Goal: Information Seeking & Learning: Learn about a topic

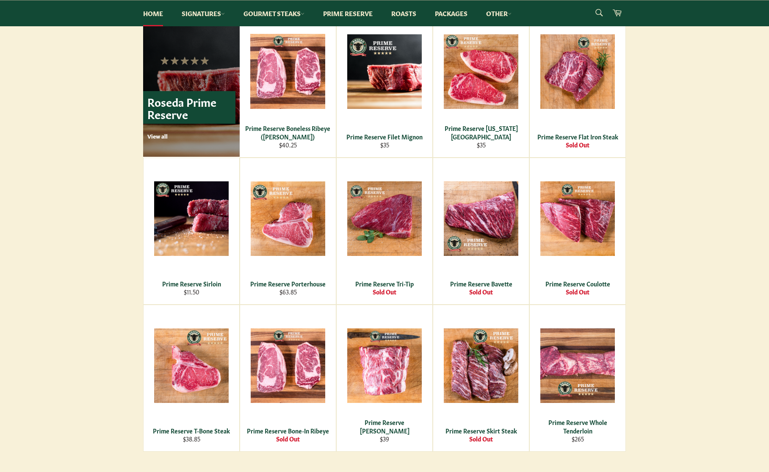
scroll to position [565, 0]
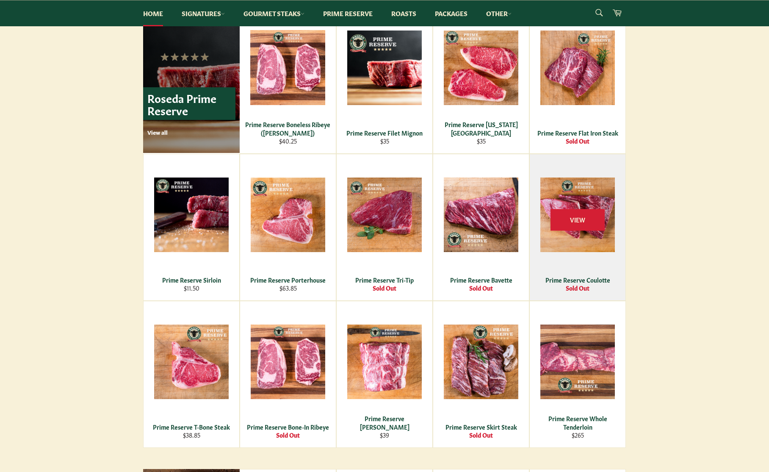
click at [566, 242] on div "View" at bounding box center [578, 227] width 96 height 146
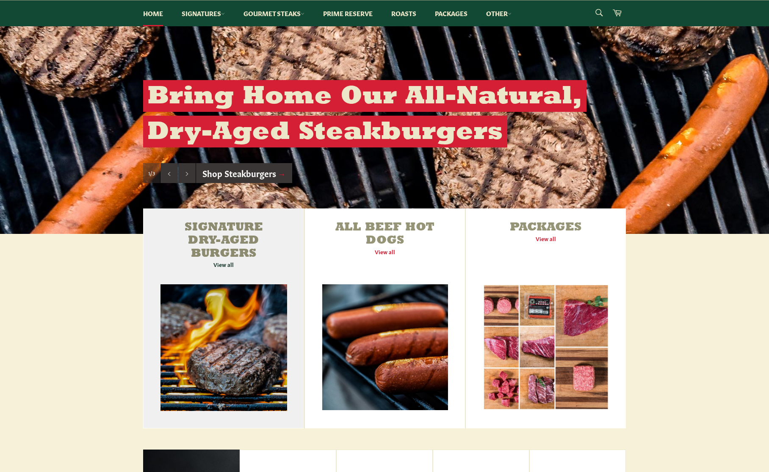
scroll to position [122, 0]
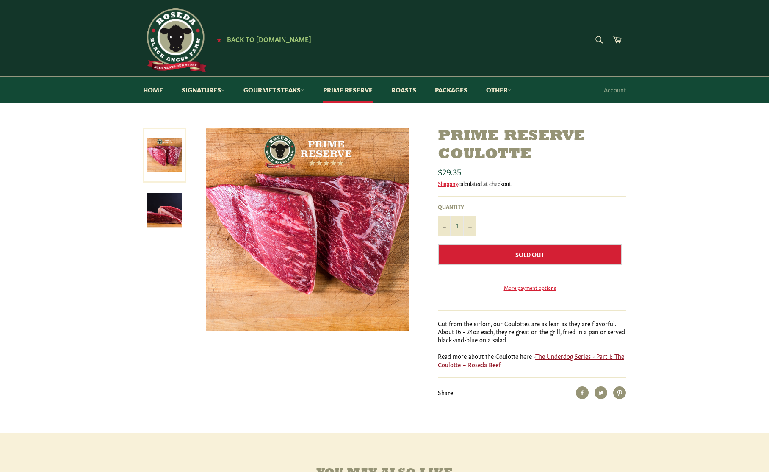
click at [563, 368] on link "The Underdog Series - Part 1: The Coulotte – Roseda Beef" at bounding box center [531, 360] width 186 height 17
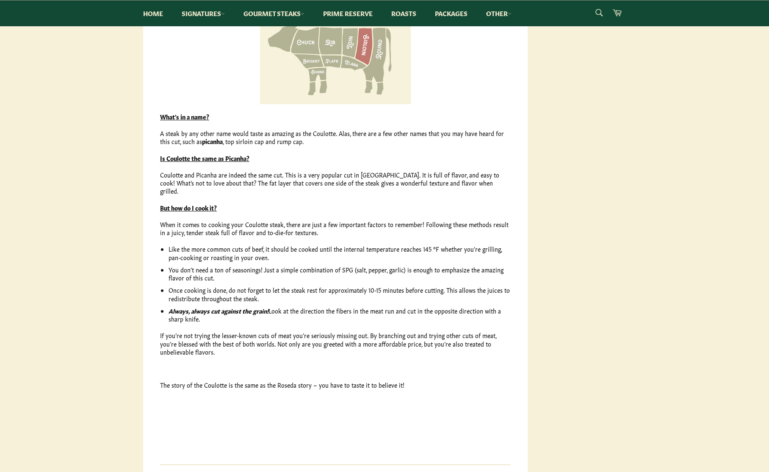
scroll to position [644, 0]
